Goal: Task Accomplishment & Management: Use online tool/utility

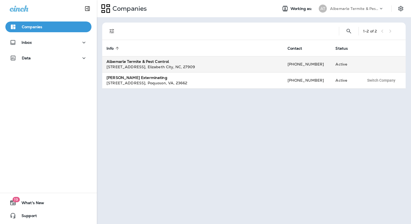
click at [167, 68] on div "[STREET_ADDRESS] , [GEOGRAPHIC_DATA] , [GEOGRAPHIC_DATA] , 27909" at bounding box center [193, 66] width 173 height 5
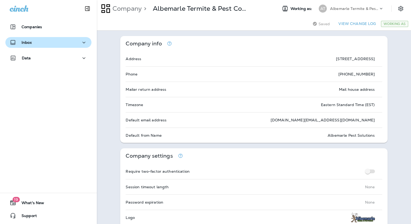
drag, startPoint x: 41, startPoint y: 47, endPoint x: 34, endPoint y: 45, distance: 6.9
click at [34, 45] on div "Inbox" at bounding box center [49, 42] width 78 height 7
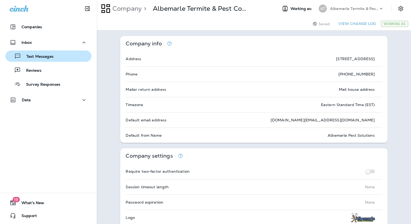
click at [36, 55] on p "Text Messages" at bounding box center [37, 56] width 33 height 5
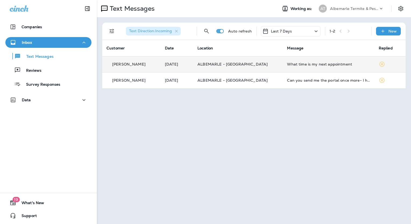
click at [298, 67] on td "What time is my next appointment" at bounding box center [329, 64] width 92 height 16
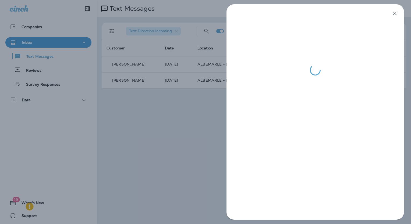
click at [395, 13] on icon "button" at bounding box center [395, 13] width 6 height 6
